Goal: Task Accomplishment & Management: Use online tool/utility

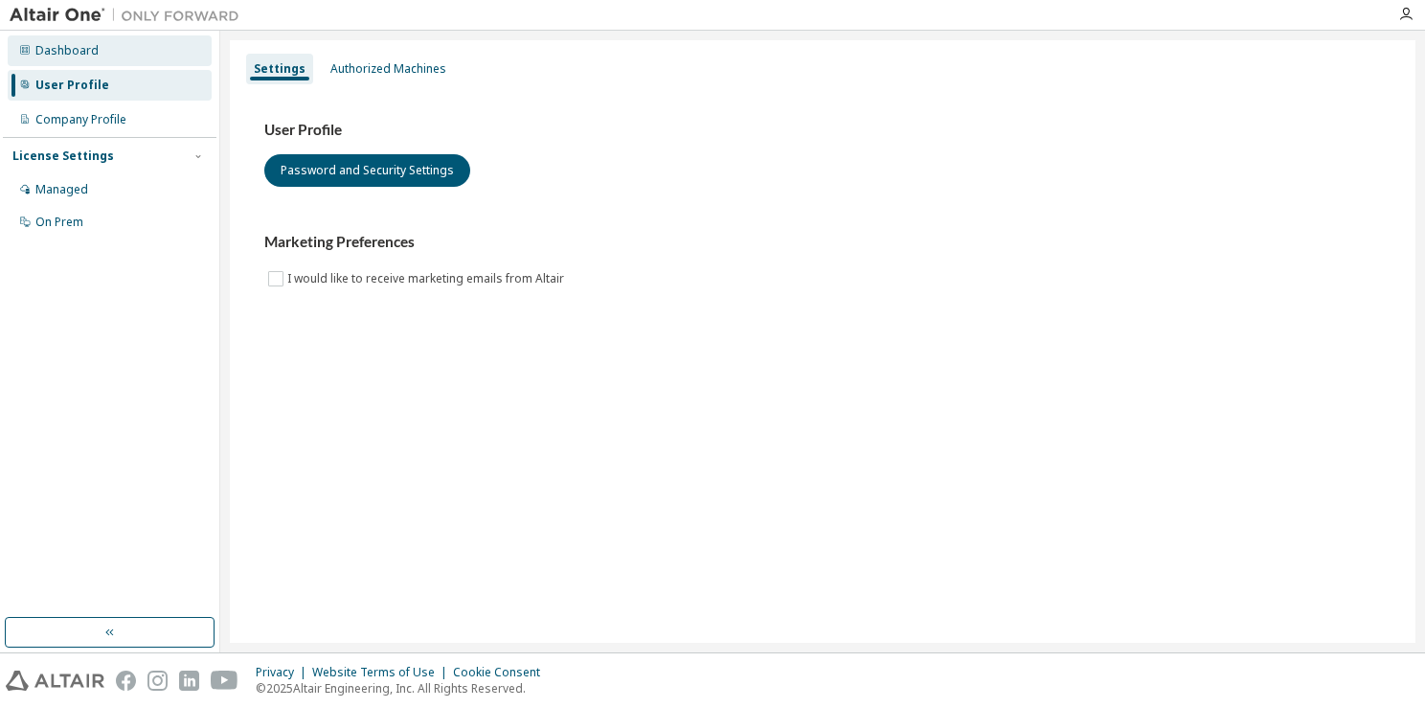
click at [80, 48] on div "Dashboard" at bounding box center [66, 50] width 63 height 15
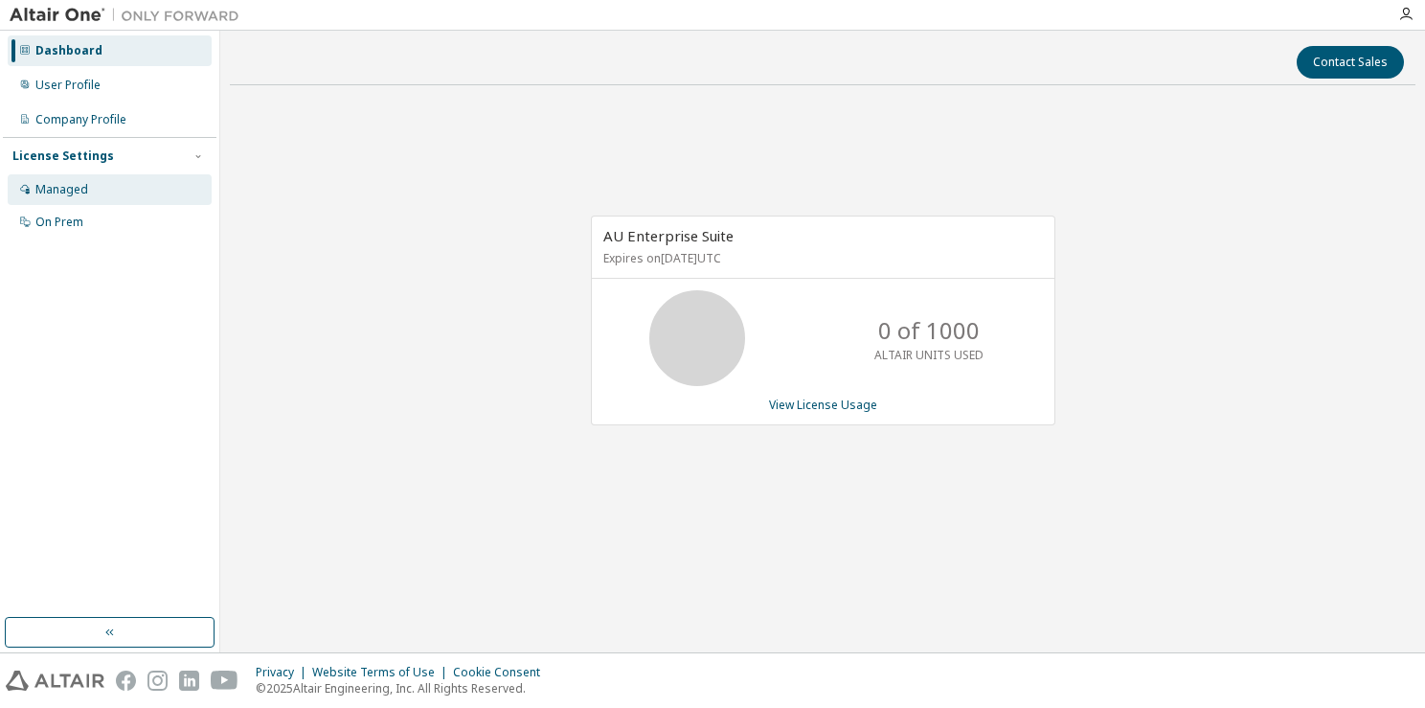
click at [135, 189] on div "Managed" at bounding box center [110, 189] width 204 height 31
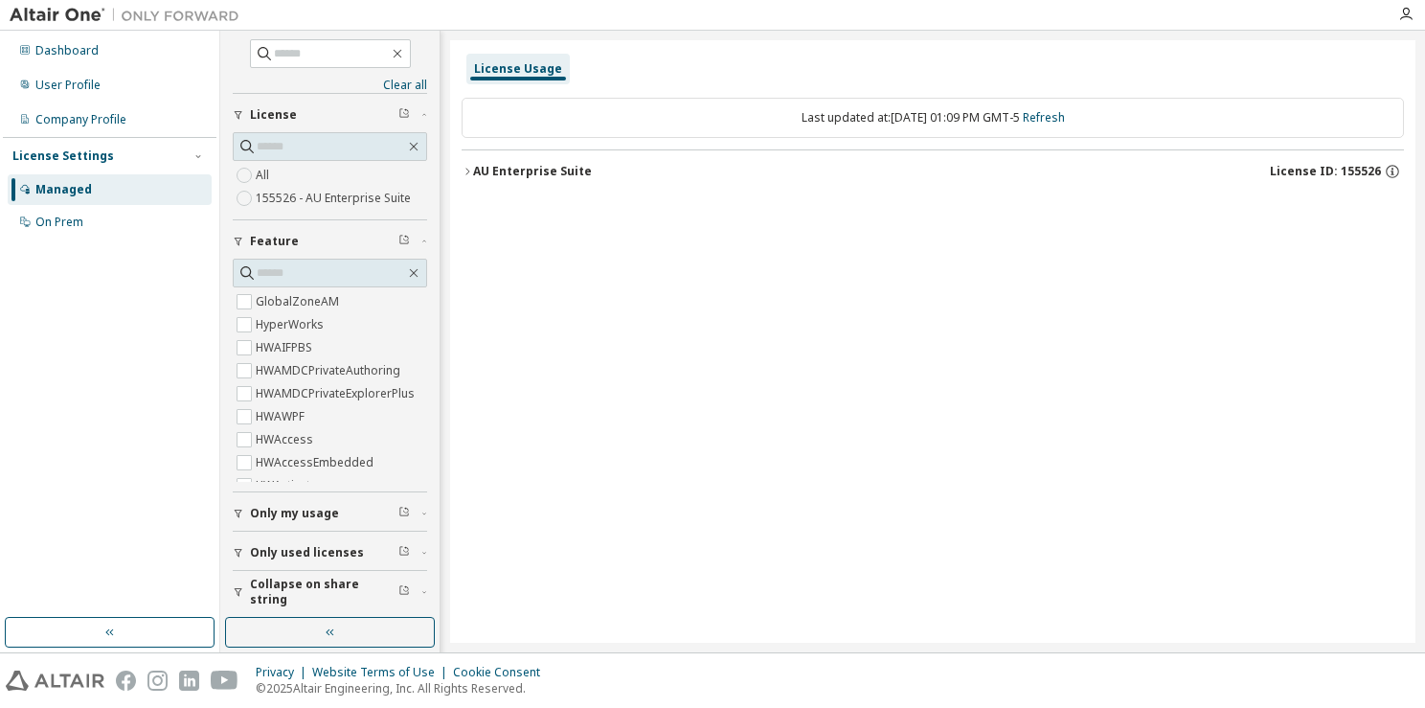
scroll to position [5, 0]
click at [298, 547] on span "Only used licenses" at bounding box center [307, 551] width 114 height 15
click at [286, 522] on button "Only my usage" at bounding box center [330, 512] width 194 height 42
click at [308, 46] on input "text" at bounding box center [331, 52] width 115 height 19
type input "****"
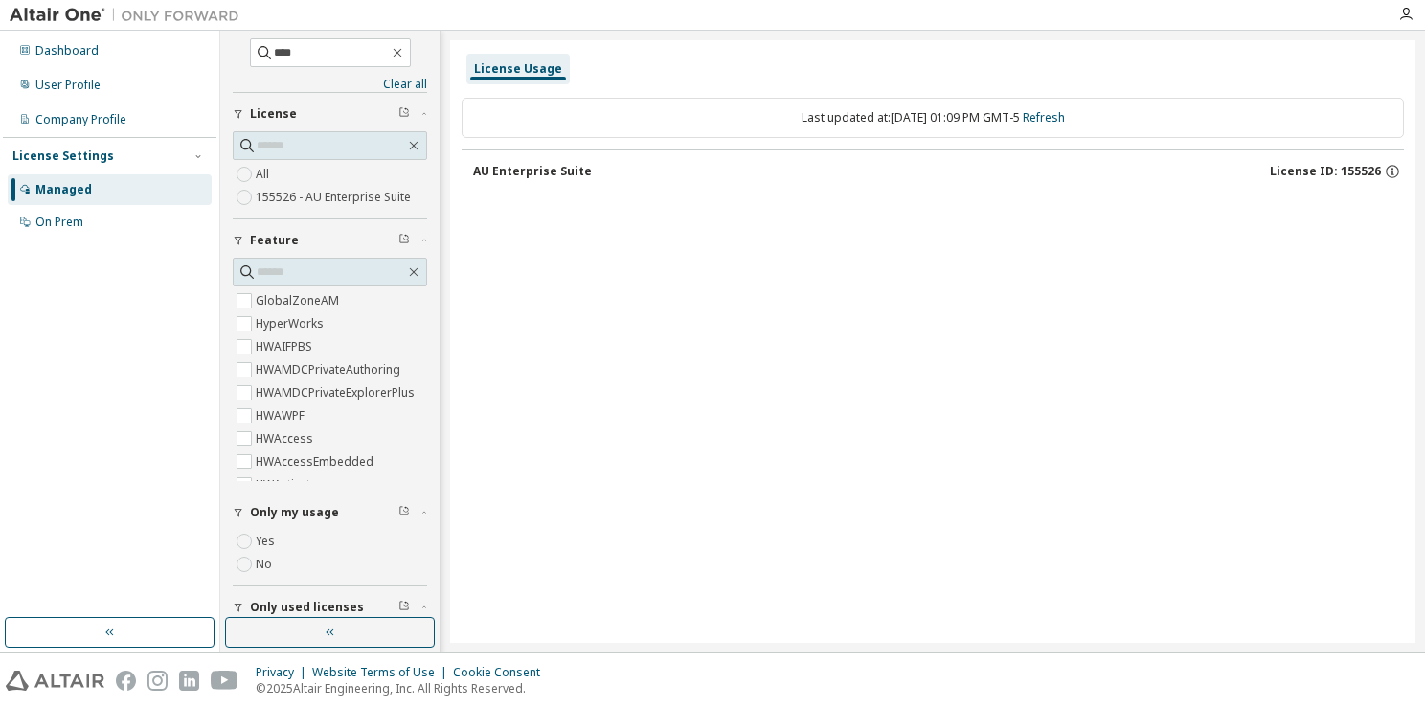
click at [526, 71] on div "License Usage" at bounding box center [518, 68] width 88 height 15
